Goal: Check status: Check status

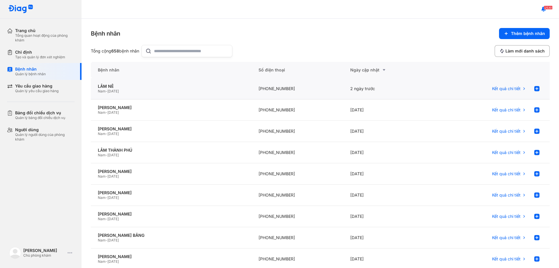
click at [140, 83] on div "LÂM NÊ Nam - 07/11/1992" at bounding box center [171, 88] width 161 height 21
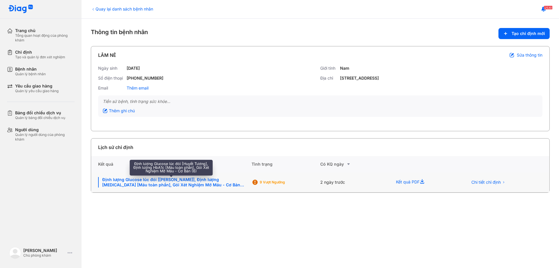
click at [164, 181] on div "Định lượng Glucose lúc đói [[PERSON_NAME]], Định lượng [MEDICAL_DATA] [Máu toàn…" at bounding box center [171, 182] width 147 height 10
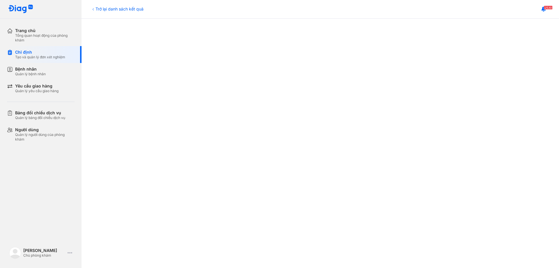
scroll to position [117, 0]
